Goal: Task Accomplishment & Management: Complete application form

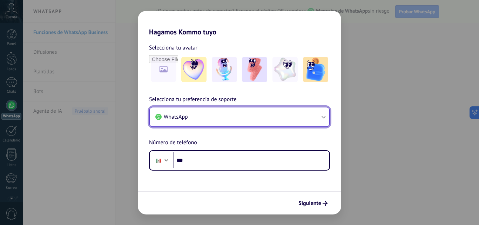
click at [323, 119] on icon "button" at bounding box center [323, 116] width 7 height 7
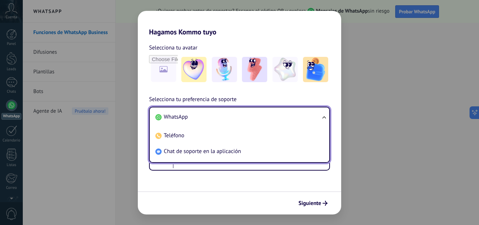
click at [323, 119] on ul "WhatsApp Teléfono Chat de soporte en la aplicación" at bounding box center [239, 135] width 181 height 56
click at [324, 115] on ul "WhatsApp Teléfono Chat de soporte en la aplicación" at bounding box center [239, 135] width 181 height 56
click at [406, 39] on div "Hagamos Kommo tuyo Selecciona tu avatar Selecciona tu preferencia de soporte Wh…" at bounding box center [239, 112] width 479 height 225
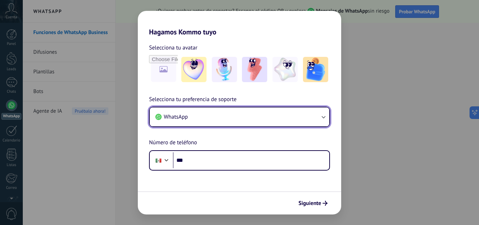
click at [324, 119] on icon "button" at bounding box center [323, 116] width 7 height 7
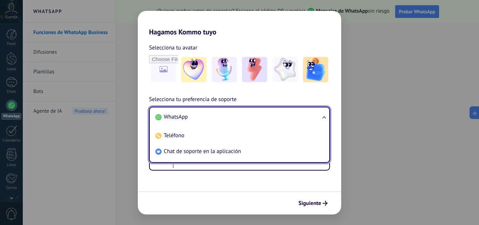
click at [437, 31] on div "Hagamos Kommo tuyo Selecciona tu avatar Selecciona tu preferencia de soporte Wh…" at bounding box center [239, 112] width 479 height 225
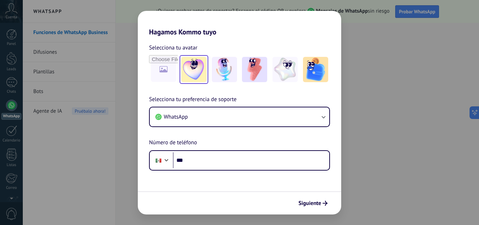
click at [320, 201] on span "Siguiente" at bounding box center [309, 203] width 23 height 5
click at [395, 45] on div "Hagamos Kommo tuyo Selecciona tu avatar Selecciona tu preferencia de soporte Wh…" at bounding box center [239, 112] width 479 height 225
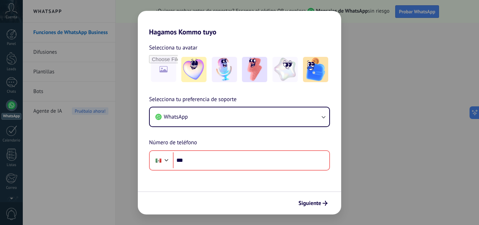
click at [387, 161] on div "Hagamos Kommo tuyo Selecciona tu avatar Selecciona tu preferencia de soporte Wh…" at bounding box center [239, 112] width 479 height 225
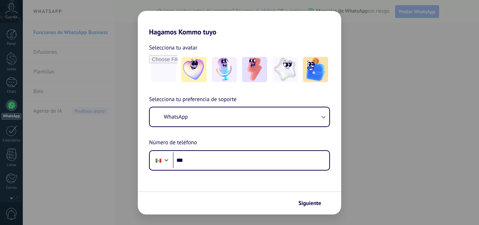
click at [14, 15] on div "Hagamos Kommo tuyo Selecciona tu avatar Selecciona tu preferencia de soporte Wh…" at bounding box center [239, 112] width 479 height 225
click at [15, 15] on div "Hagamos Kommo tuyo Selecciona tu avatar Selecciona tu preferencia de soporte Wh…" at bounding box center [239, 112] width 479 height 225
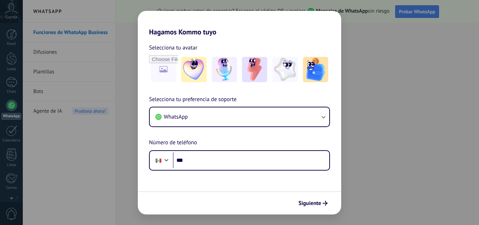
click at [448, 91] on div "Hagamos Kommo tuyo Selecciona tu avatar Selecciona tu preferencia de soporte Wh…" at bounding box center [239, 112] width 479 height 225
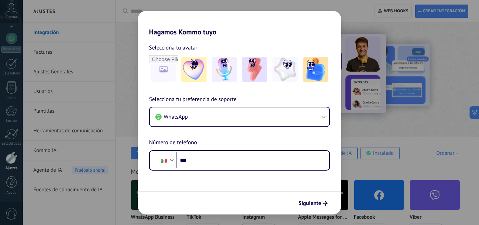
click at [49, 131] on div "Hagamos Kommo tuyo Selecciona tu avatar Selecciona tu preferencia de soporte Wh…" at bounding box center [239, 112] width 479 height 225
click at [43, 54] on div "Hagamos Kommo tuyo Selecciona tu avatar Selecciona tu preferencia de soporte Wh…" at bounding box center [239, 112] width 479 height 225
click at [42, 72] on div "Hagamos Kommo tuyo Selecciona tu avatar Selecciona tu preferencia de soporte Wh…" at bounding box center [239, 112] width 479 height 225
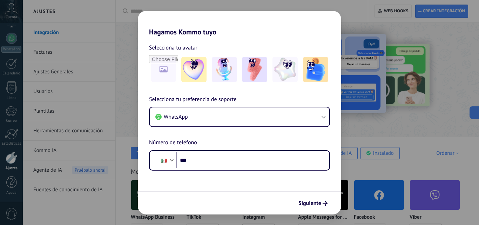
click at [42, 93] on div "Hagamos Kommo tuyo Selecciona tu avatar Selecciona tu preferencia de soporte Wh…" at bounding box center [239, 112] width 479 height 225
click at [42, 111] on div "Hagamos Kommo tuyo Selecciona tu avatar Selecciona tu preferencia de soporte Wh…" at bounding box center [239, 112] width 479 height 225
click at [42, 133] on div "Hagamos Kommo tuyo Selecciona tu avatar Selecciona tu preferencia de soporte Wh…" at bounding box center [239, 112] width 479 height 225
click at [42, 148] on div "Hagamos Kommo tuyo Selecciona tu avatar Selecciona tu preferencia de soporte Wh…" at bounding box center [239, 112] width 479 height 225
click at [45, 174] on div "Hagamos Kommo tuyo Selecciona tu avatar Selecciona tu preferencia de soporte Wh…" at bounding box center [239, 112] width 479 height 225
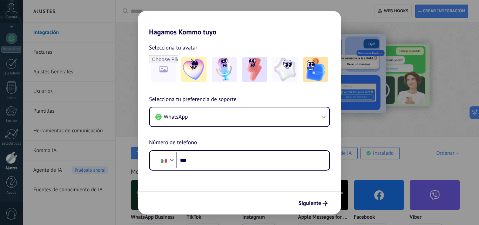
click at [43, 191] on div "Hagamos Kommo tuyo Selecciona tu avatar Selecciona tu preferencia de soporte Wh…" at bounding box center [239, 112] width 479 height 225
